Goal: Transaction & Acquisition: Purchase product/service

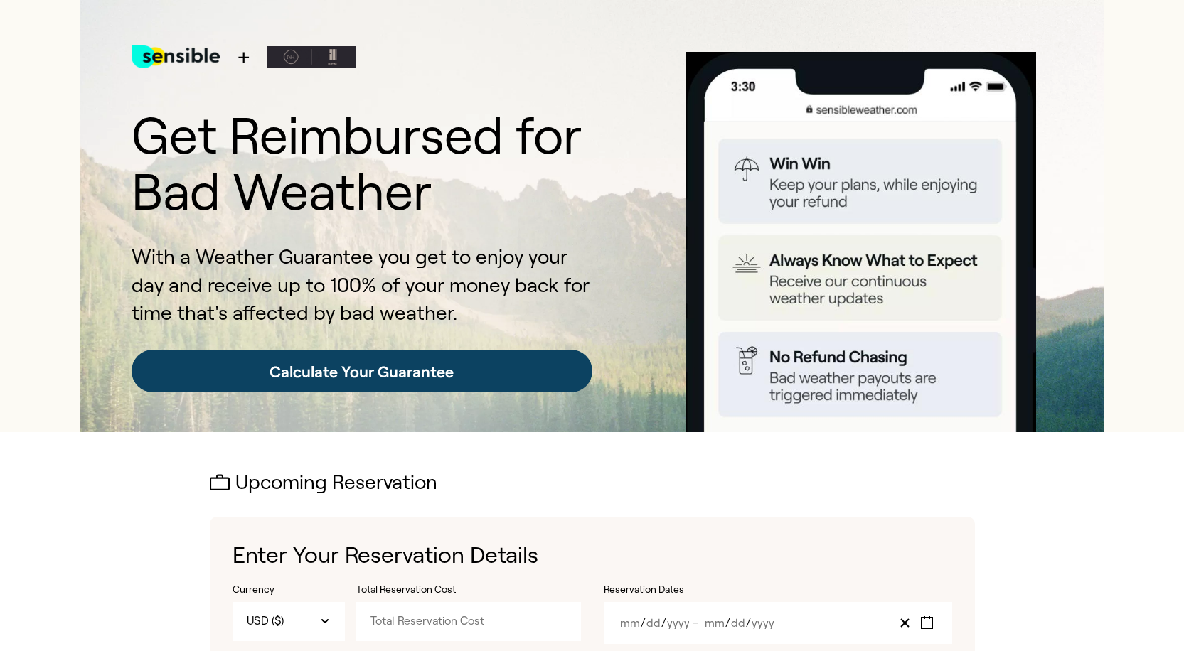
click at [352, 368] on link "Calculate Your Guarantee" at bounding box center [362, 371] width 461 height 43
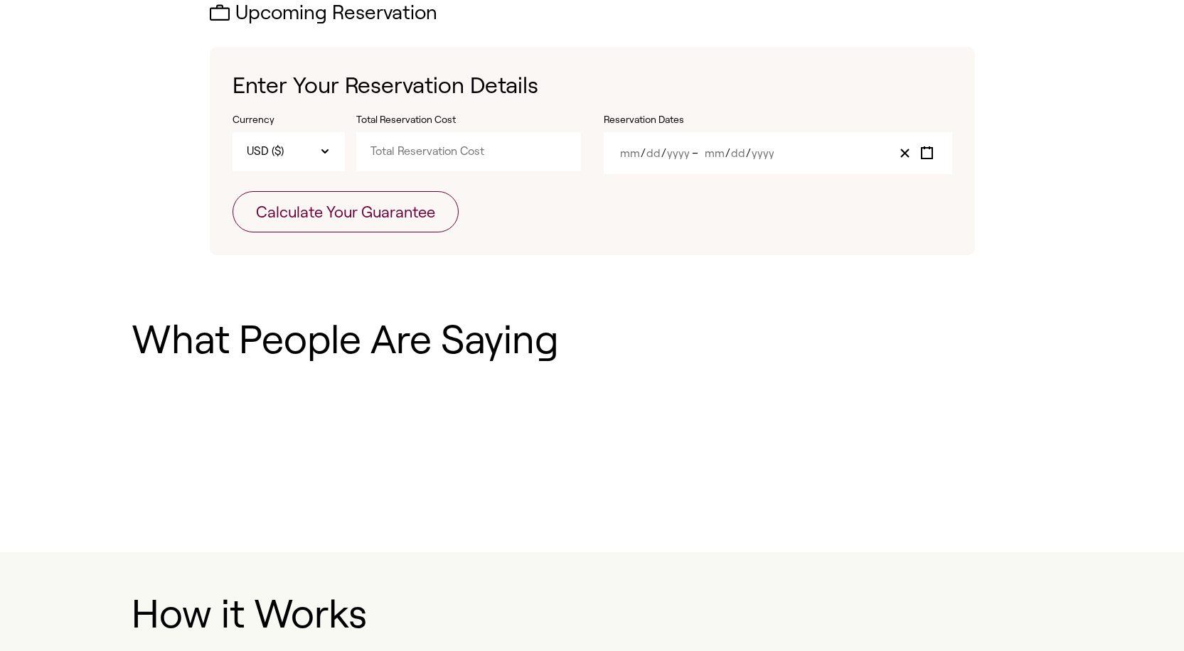
scroll to position [471, 0]
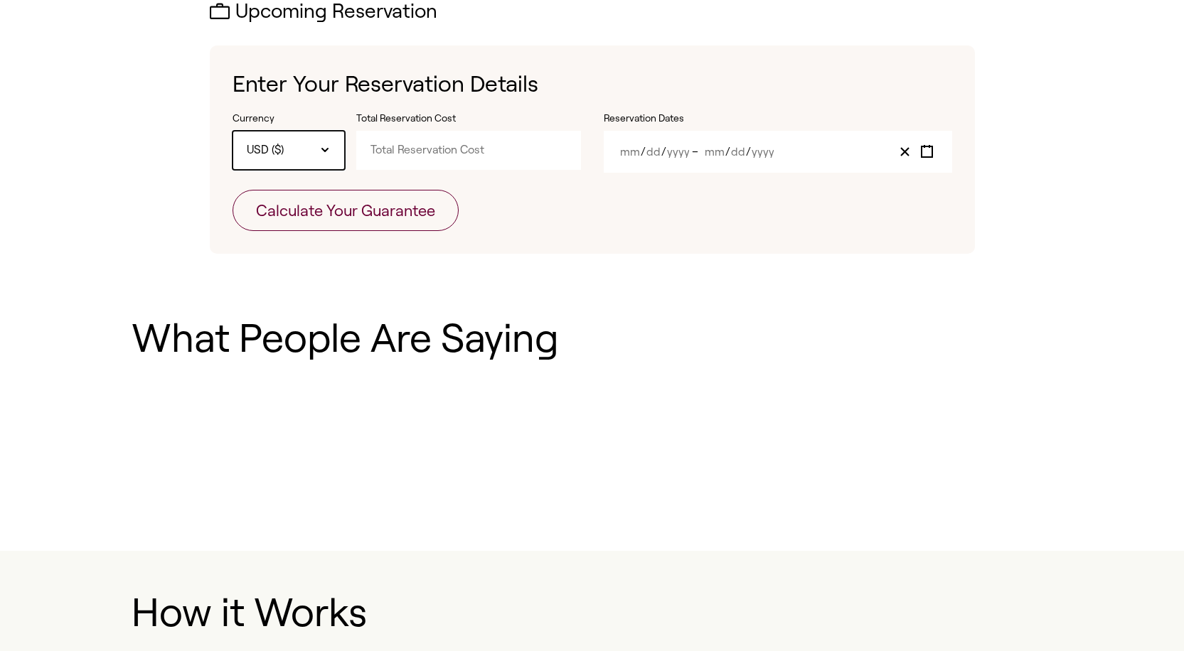
click at [316, 158] on div "USD ($)" at bounding box center [288, 150] width 112 height 38
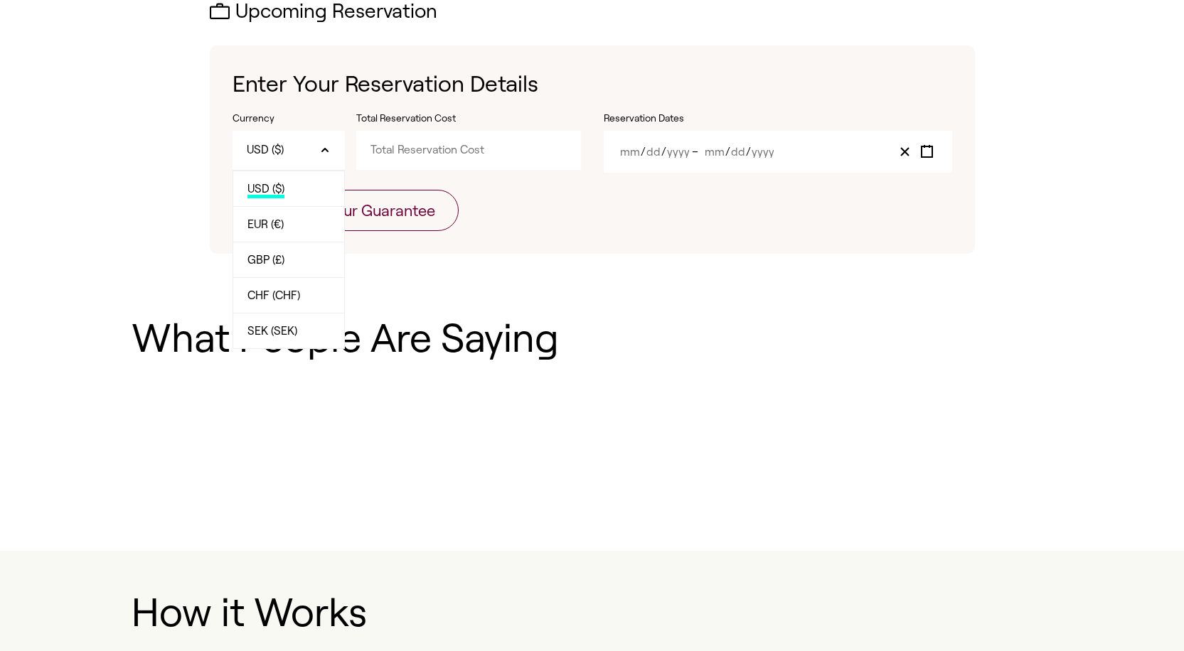
click at [510, 227] on form "Currency USD This is a hidden input not intended for interaction, use the adjac…" at bounding box center [591, 172] width 719 height 120
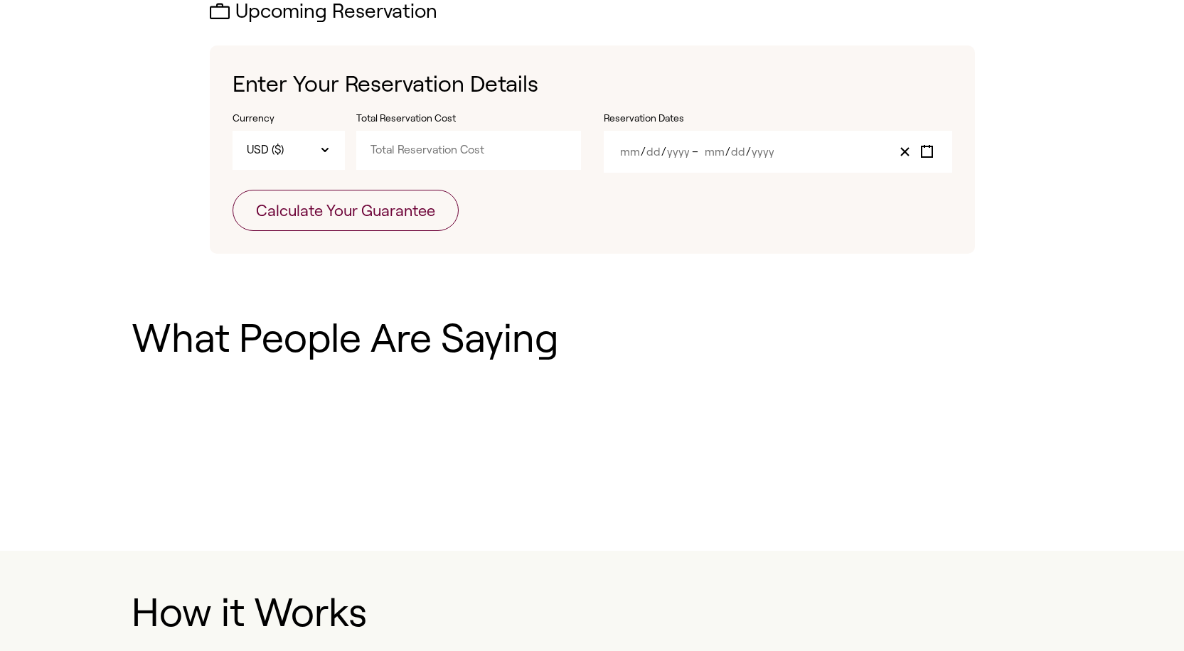
click at [444, 151] on input "Total Reservation Cost" at bounding box center [468, 150] width 225 height 38
click at [682, 154] on div "/ / – / /" at bounding box center [778, 152] width 348 height 42
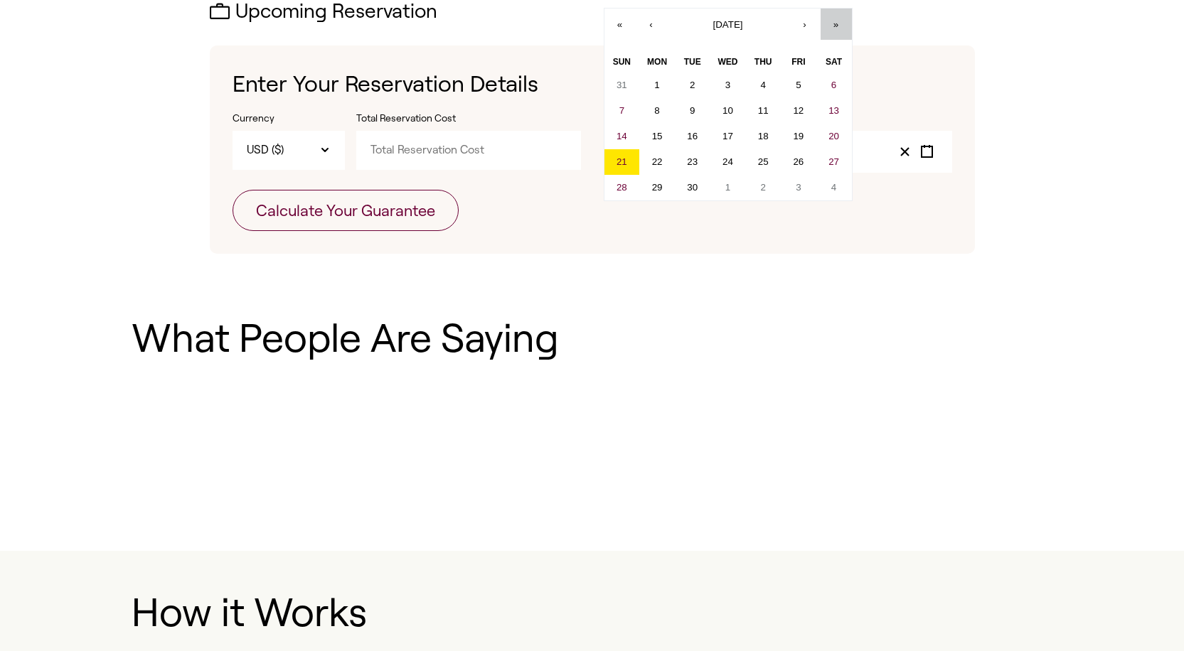
click at [838, 18] on button "»" at bounding box center [835, 24] width 31 height 31
click at [648, 22] on button "‹" at bounding box center [651, 24] width 31 height 31
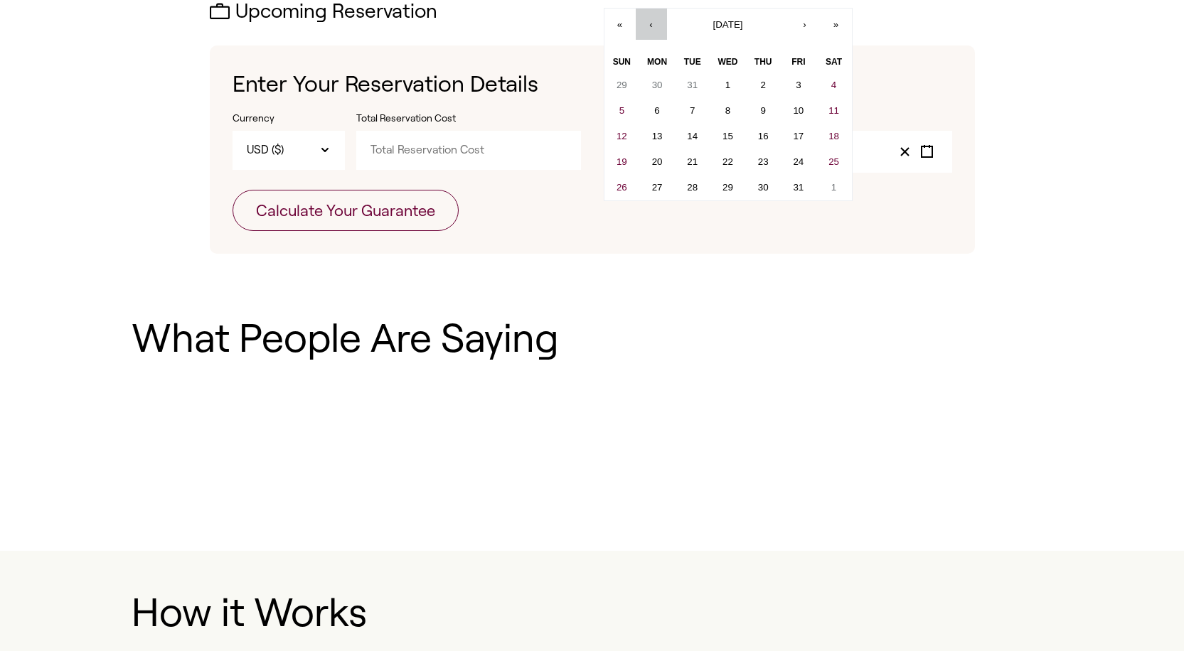
click at [648, 22] on button "‹" at bounding box center [651, 24] width 31 height 31
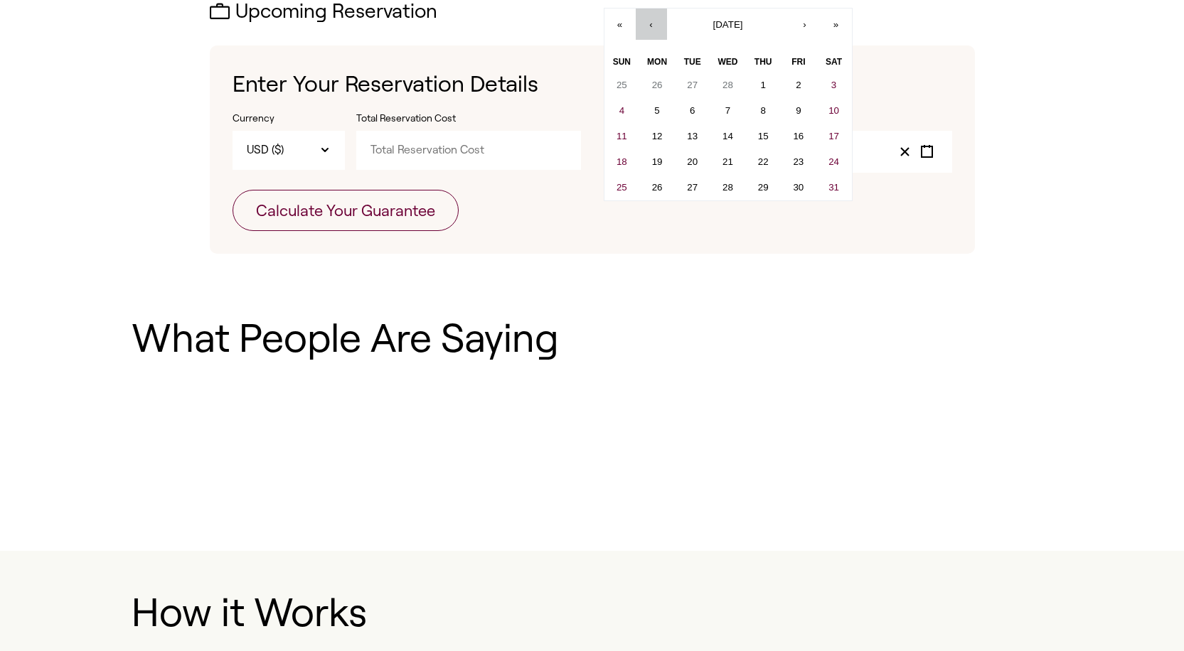
click at [648, 22] on button "‹" at bounding box center [651, 24] width 31 height 31
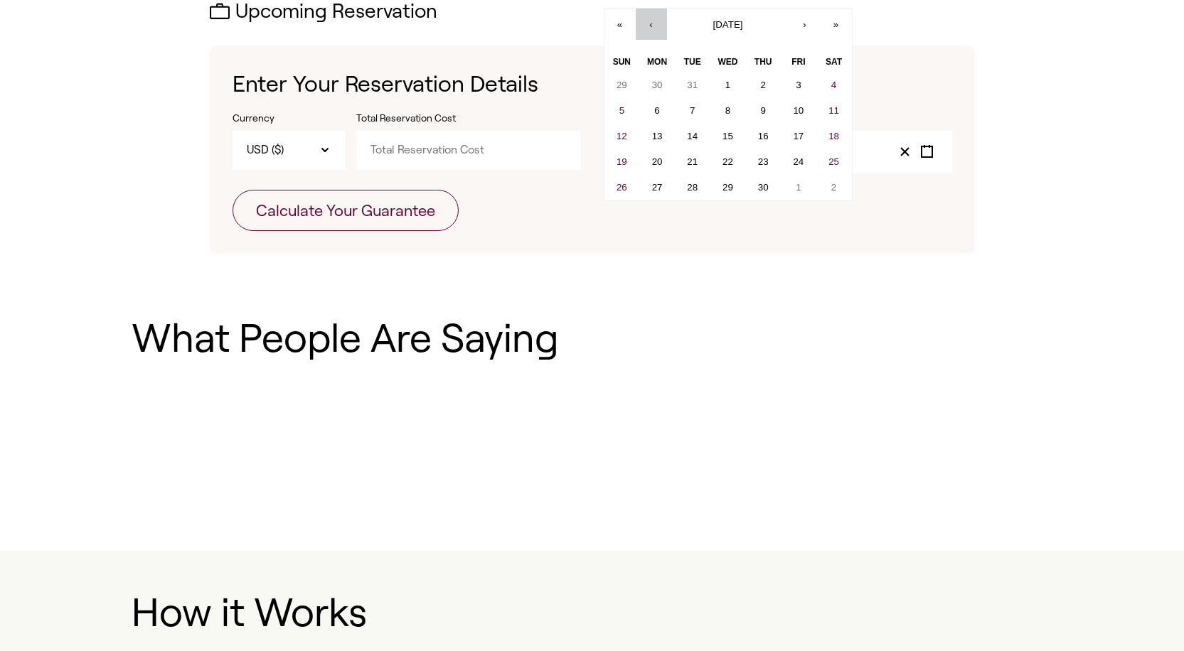
click at [648, 22] on button "‹" at bounding box center [651, 24] width 31 height 31
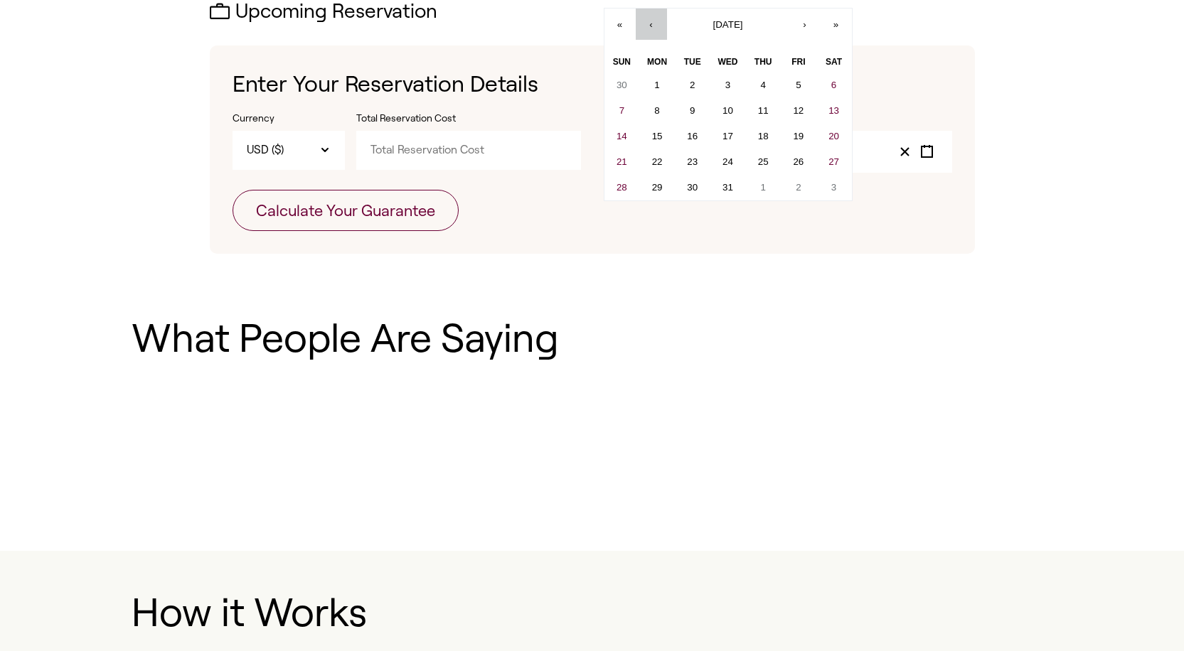
click at [648, 22] on button "‹" at bounding box center [651, 24] width 31 height 31
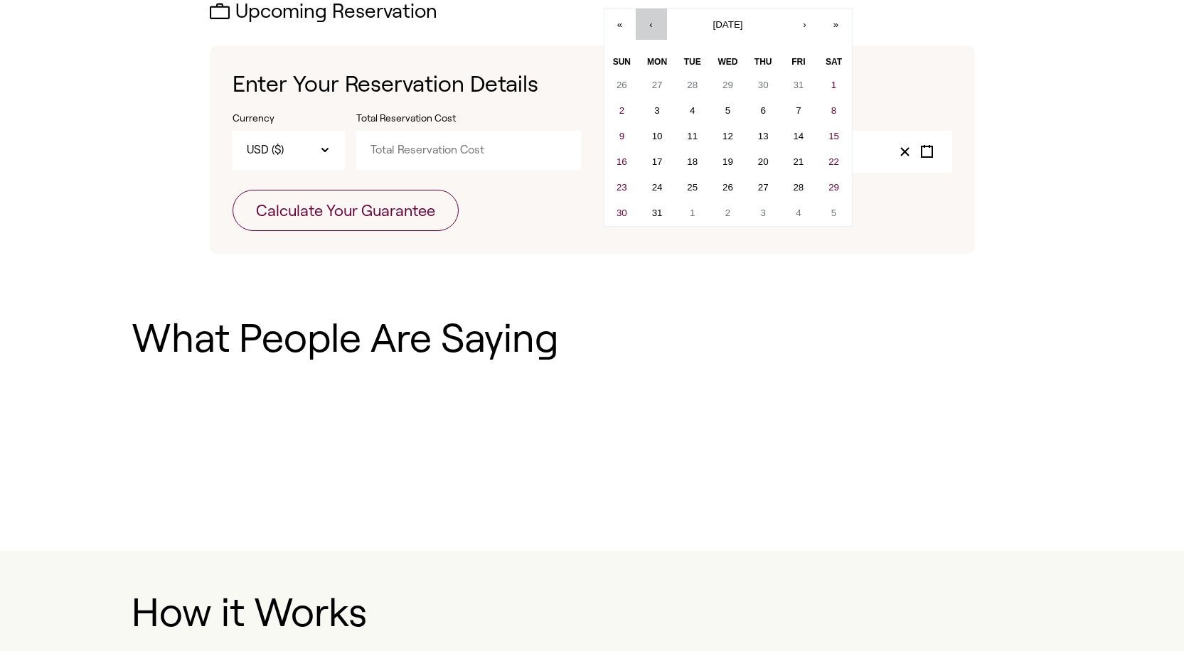
click at [648, 22] on button "‹" at bounding box center [651, 24] width 31 height 31
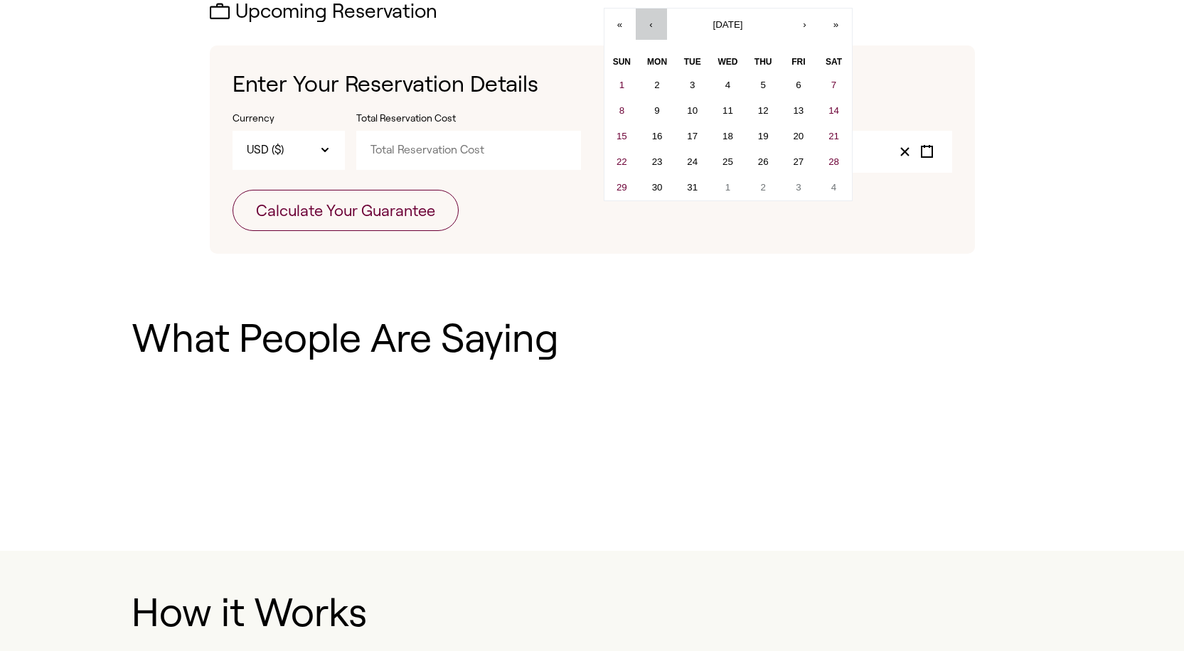
click at [648, 22] on button "‹" at bounding box center [651, 24] width 31 height 31
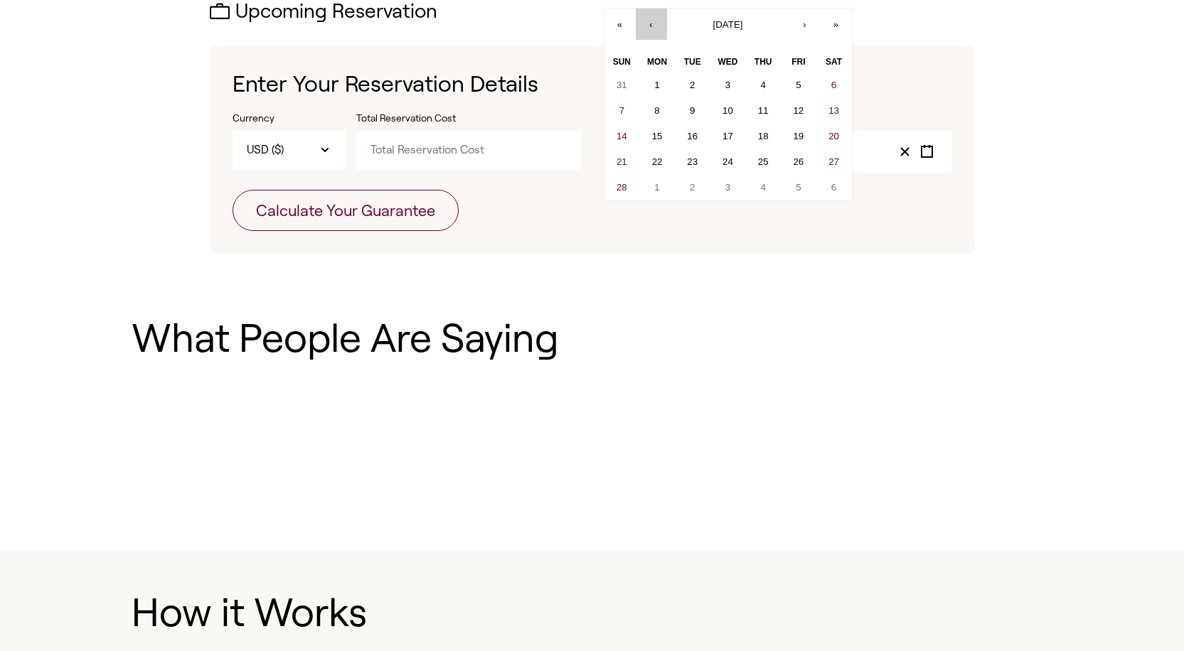
click at [648, 22] on button "‹" at bounding box center [651, 24] width 31 height 31
click at [653, 27] on button "‹" at bounding box center [651, 24] width 31 height 31
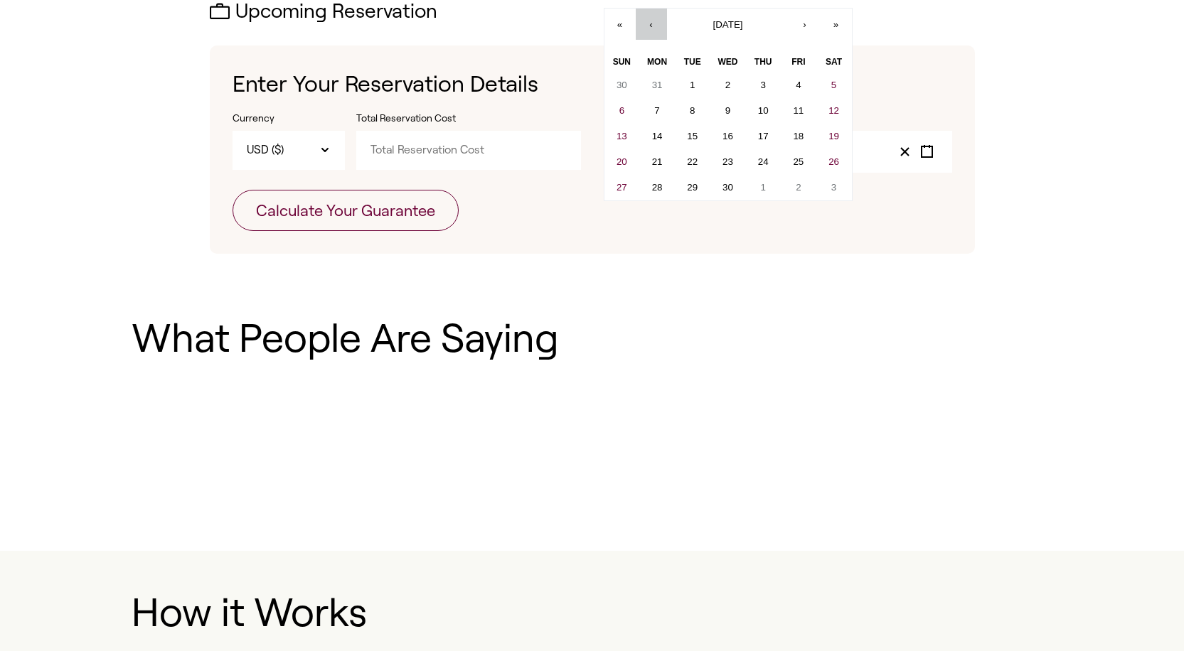
click at [653, 27] on button "‹" at bounding box center [651, 24] width 31 height 31
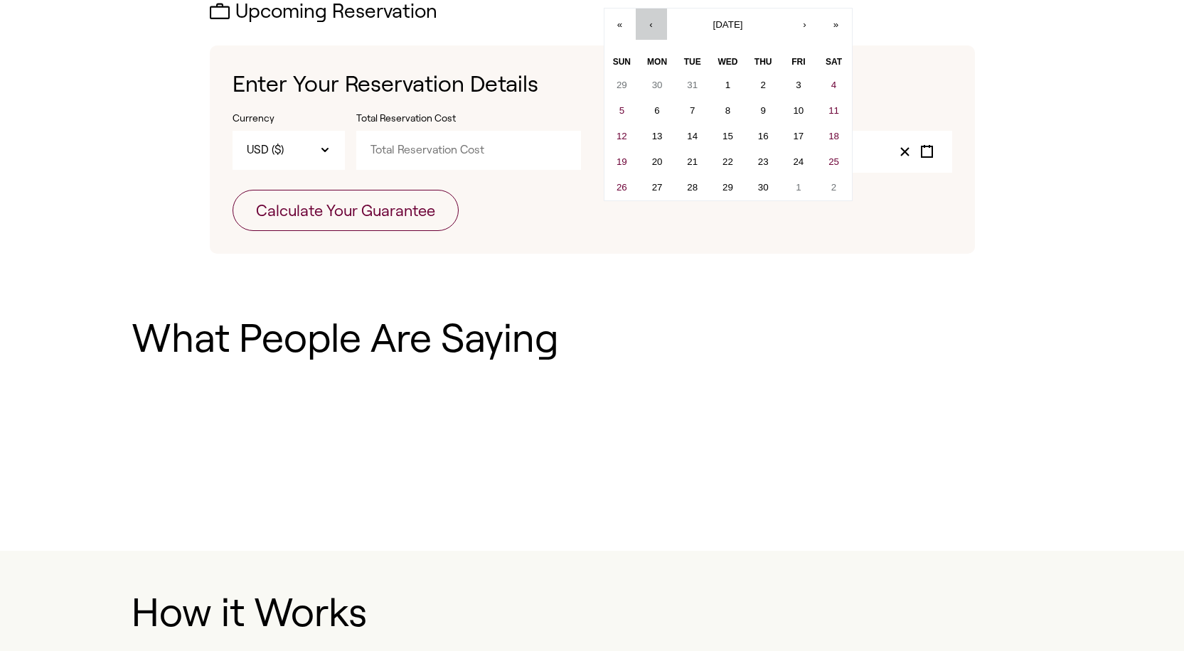
click at [653, 27] on button "‹" at bounding box center [651, 24] width 31 height 31
click at [832, 160] on abbr "24" at bounding box center [833, 161] width 11 height 11
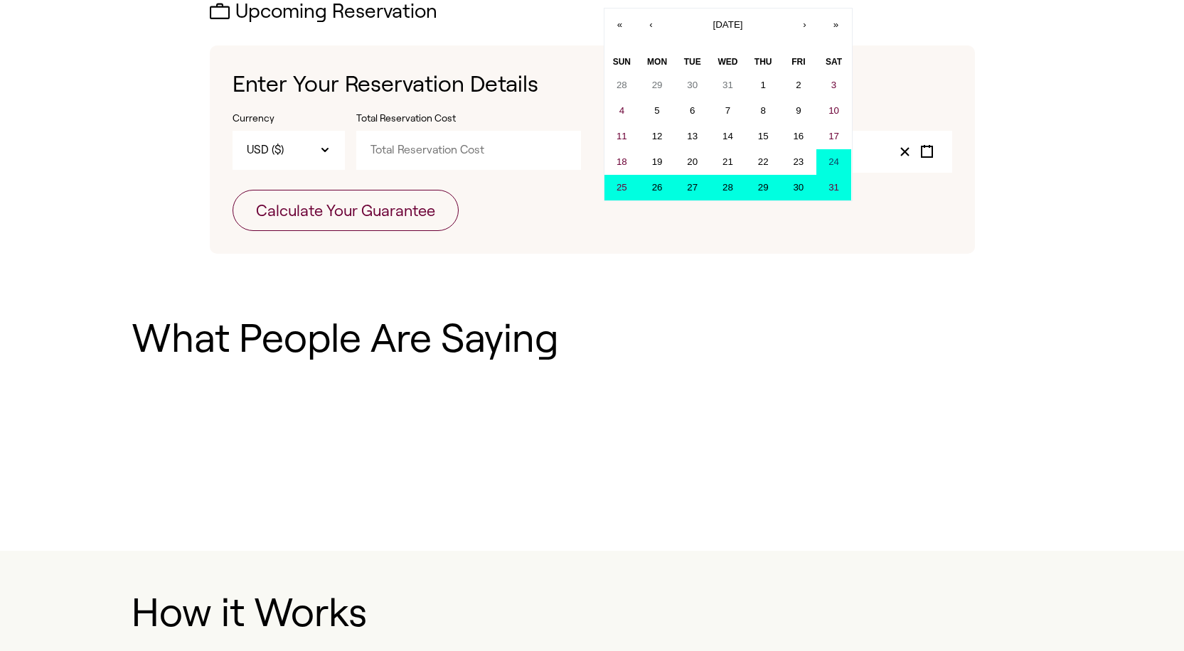
click at [835, 179] on button "31" at bounding box center [834, 188] width 36 height 26
type input "1"
type input "24"
type input "2026"
type input "1"
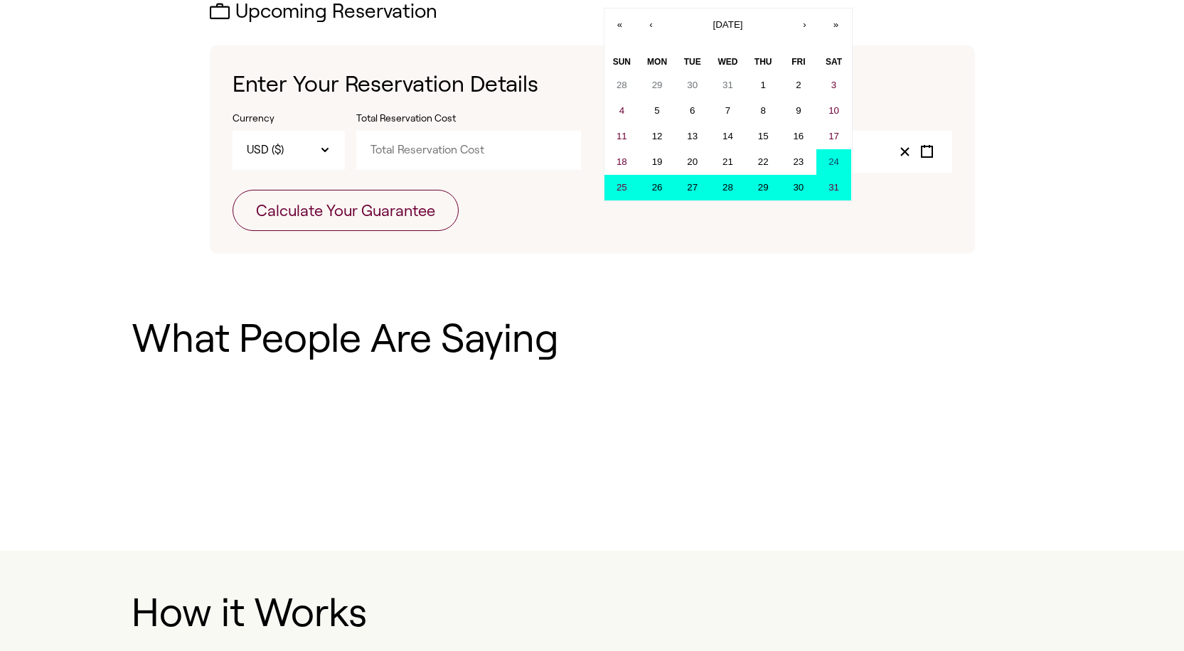
type input "31"
type input "2026"
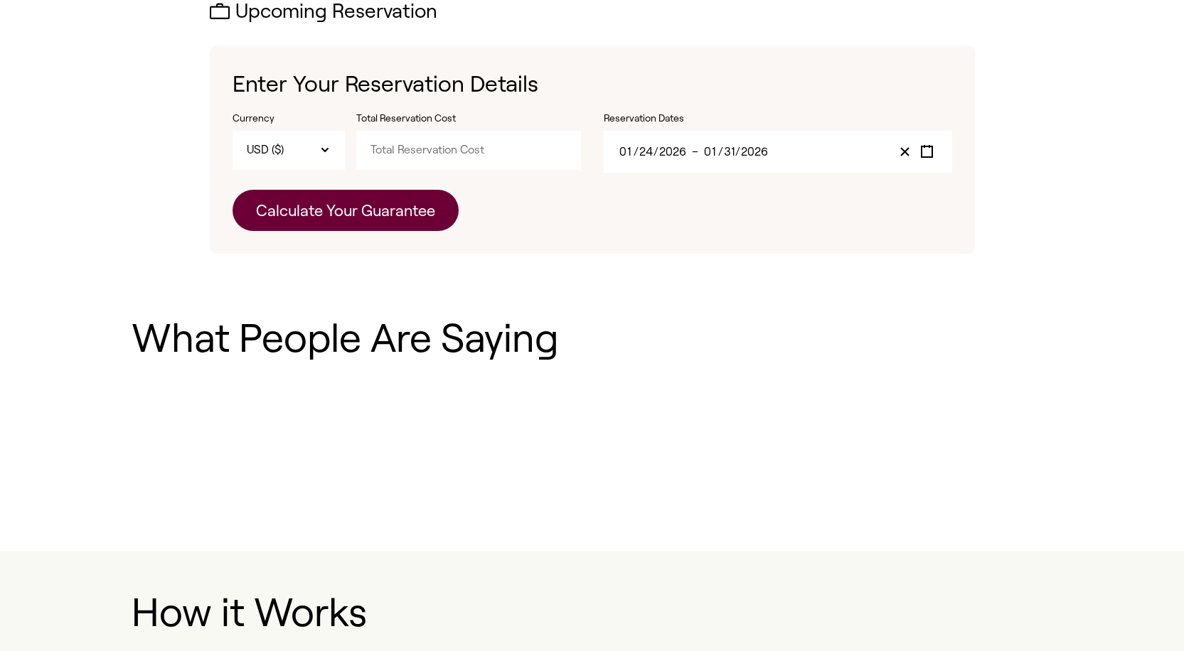
click at [418, 223] on button "Calculate Your Guarantee" at bounding box center [345, 210] width 226 height 41
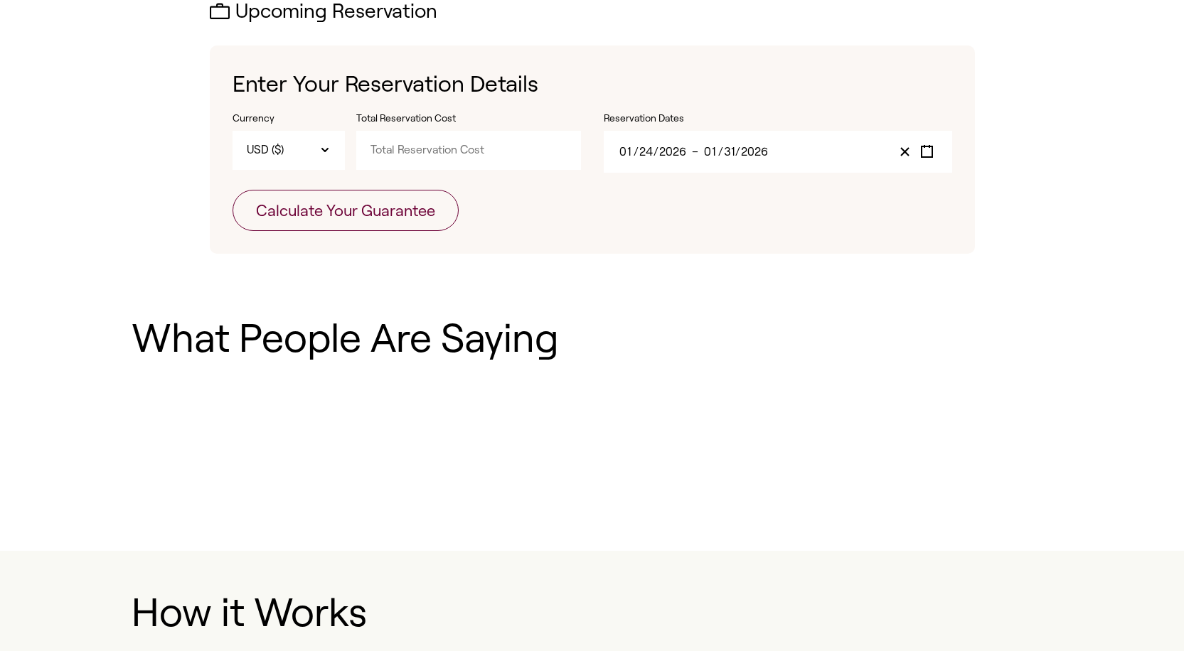
click at [459, 146] on input "Total Reservation Cost" at bounding box center [468, 150] width 225 height 38
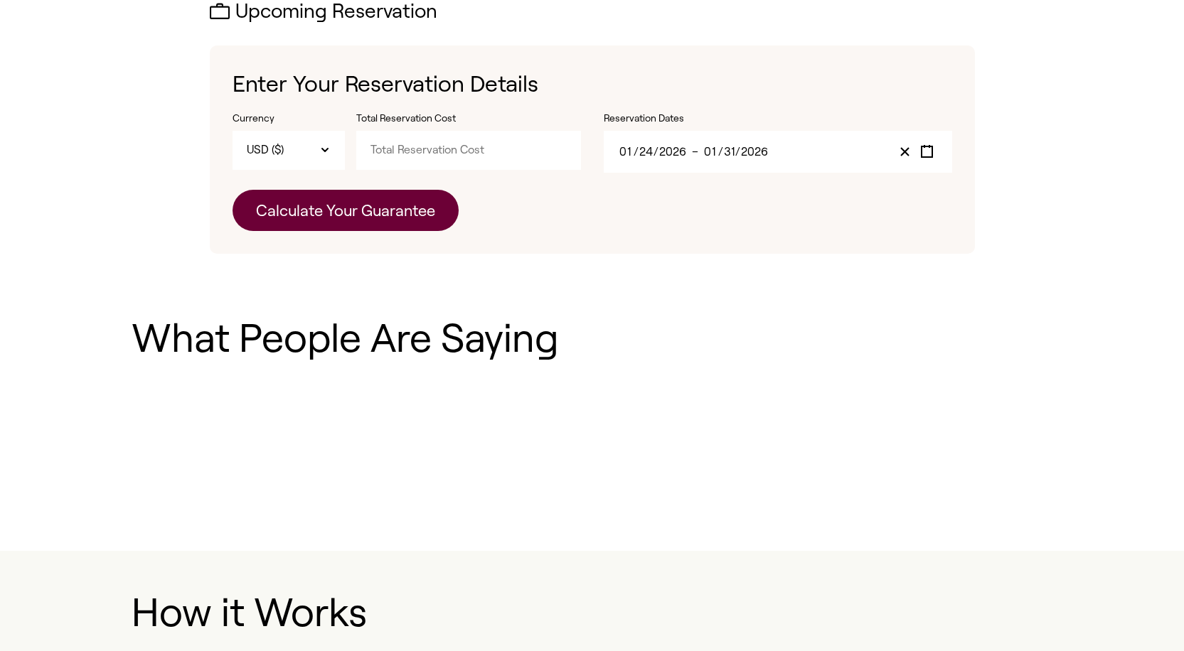
click at [413, 208] on button "Calculate Your Guarantee" at bounding box center [345, 210] width 226 height 41
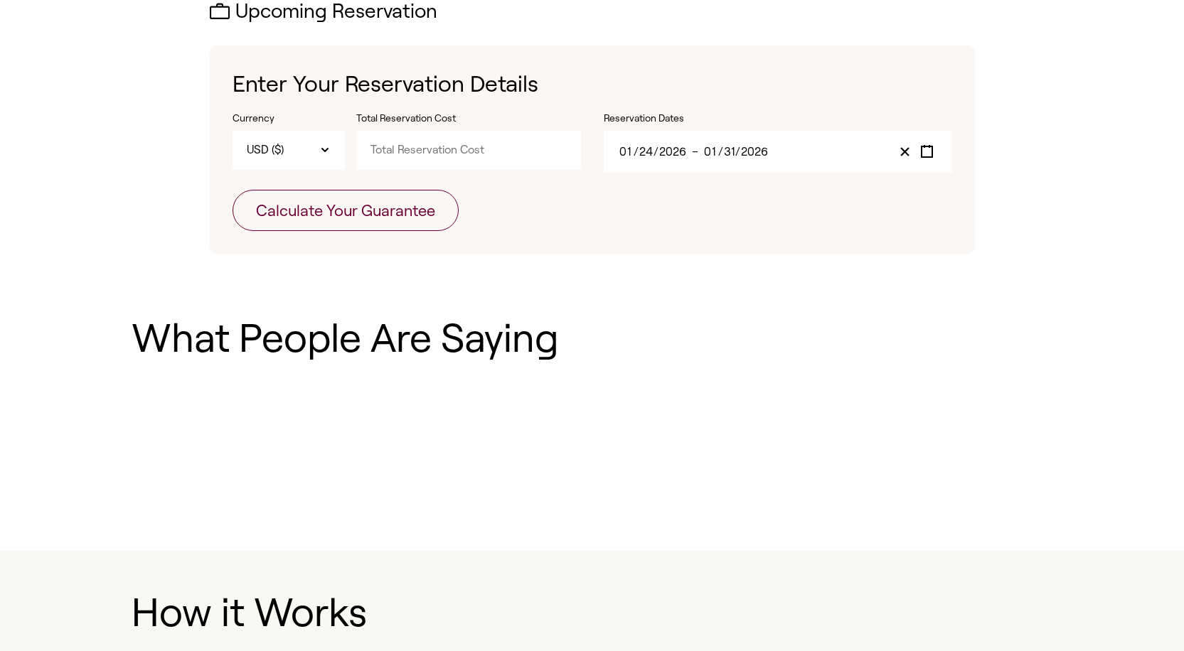
click at [422, 148] on input "Total Reservation Cost" at bounding box center [468, 150] width 225 height 38
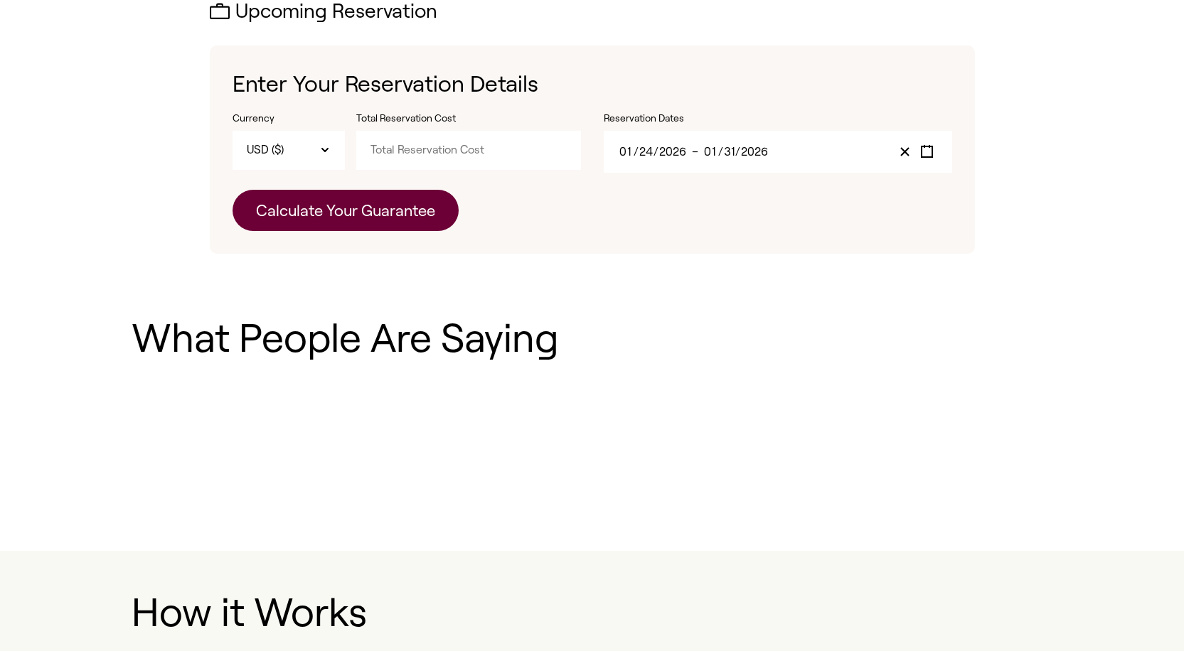
click at [391, 214] on button "Calculate Your Guarantee" at bounding box center [345, 210] width 226 height 41
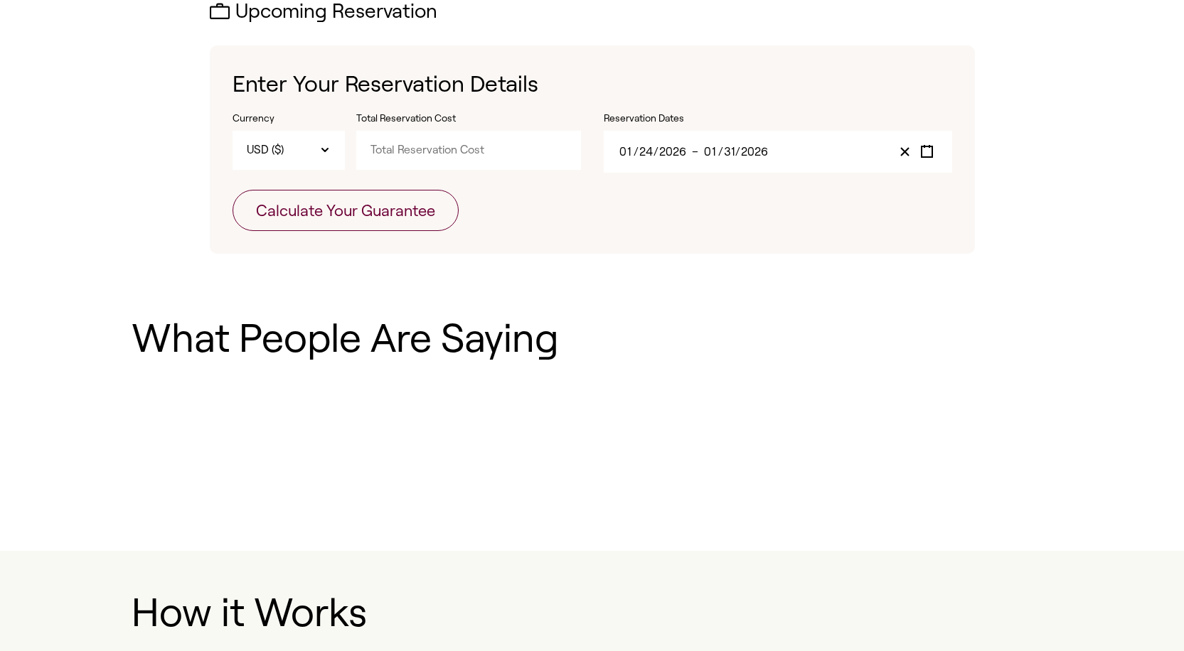
type input "5"
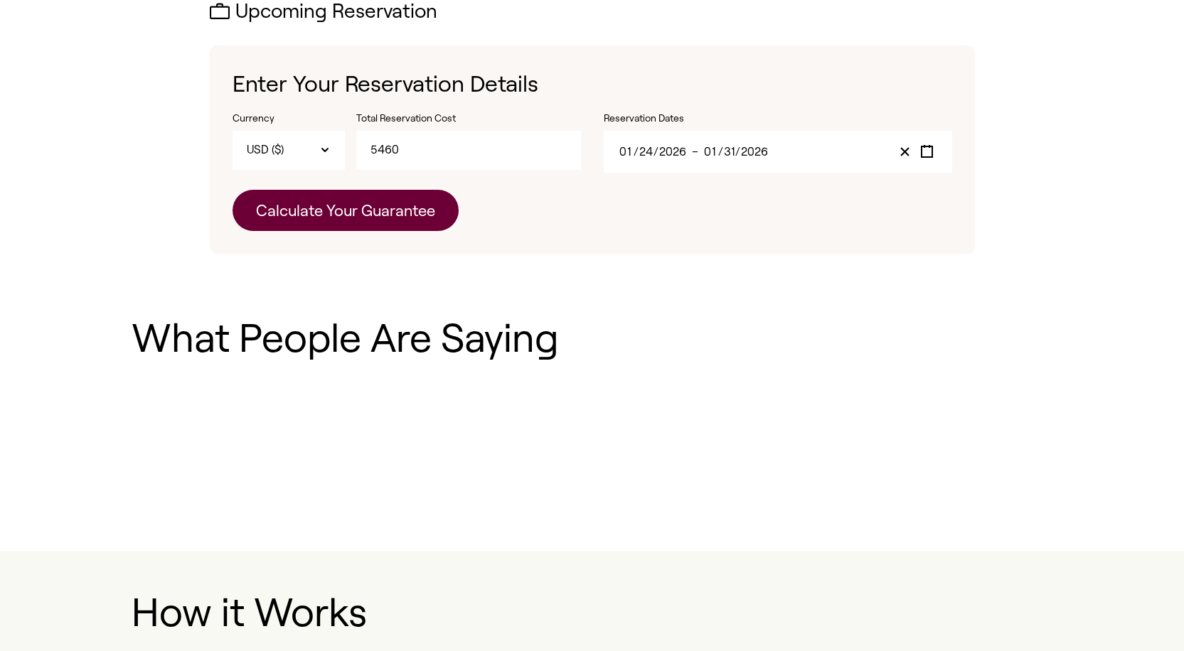
type input "5460"
click at [389, 207] on button "Calculate Your Guarantee" at bounding box center [345, 210] width 226 height 41
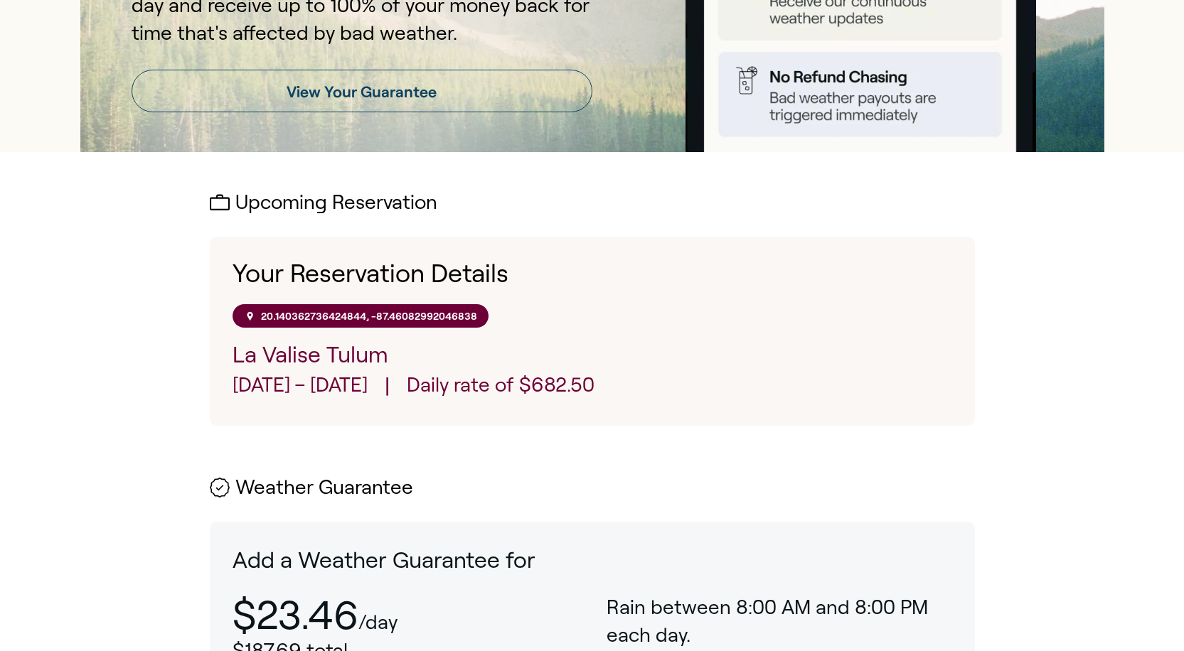
scroll to position [324, 0]
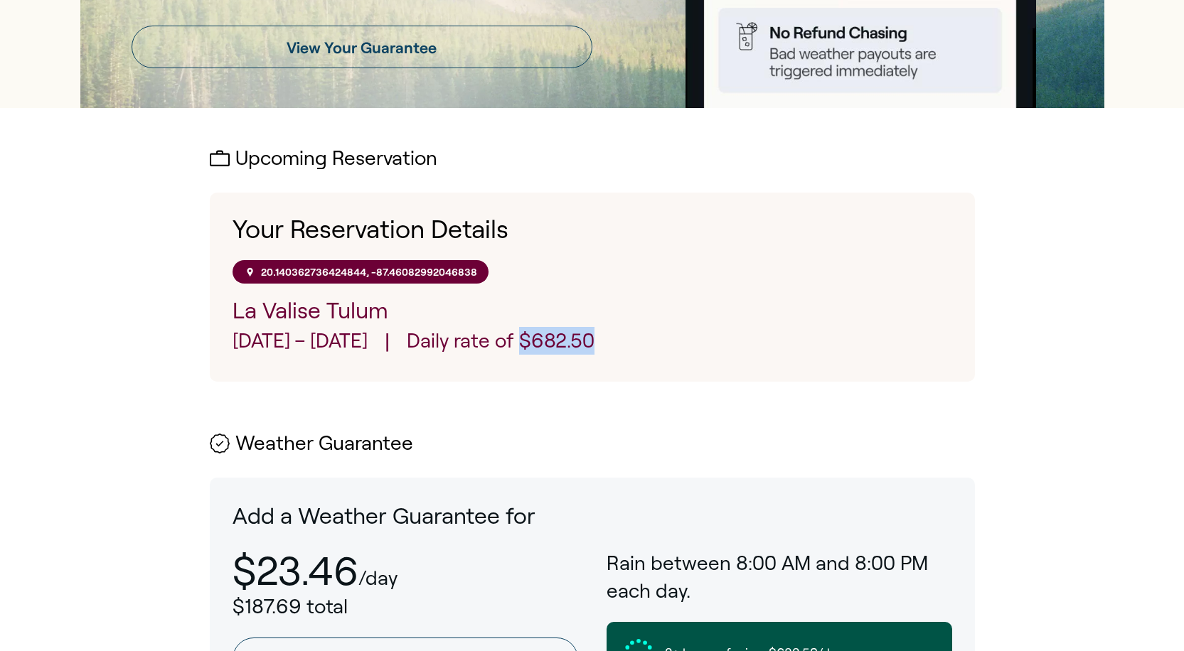
drag, startPoint x: 568, startPoint y: 340, endPoint x: 654, endPoint y: 338, distance: 86.0
click at [654, 338] on div "[DATE] – [DATE] | Daily rate of $682.50" at bounding box center [591, 343] width 719 height 32
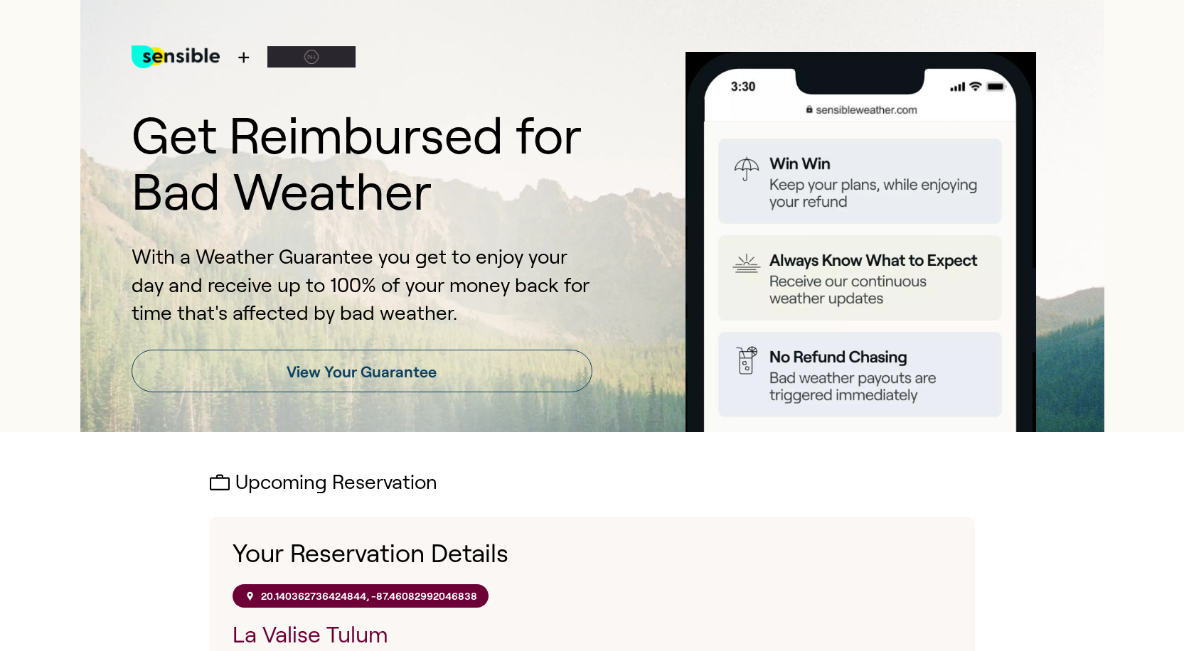
scroll to position [0, 0]
